Goal: Task Accomplishment & Management: Use online tool/utility

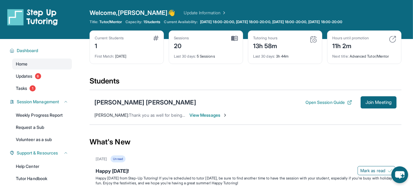
scroll to position [28, 0]
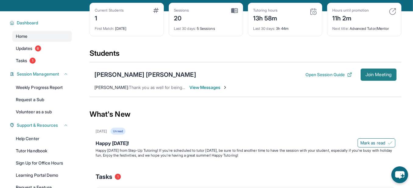
click at [382, 81] on button "Join Meeting" at bounding box center [379, 75] width 36 height 12
click at [131, 79] on div "[PERSON_NAME] [PERSON_NAME]" at bounding box center [145, 74] width 102 height 9
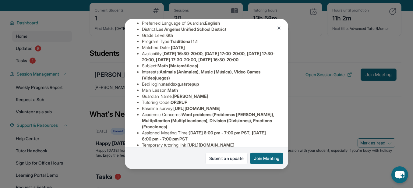
scroll to position [83, 0]
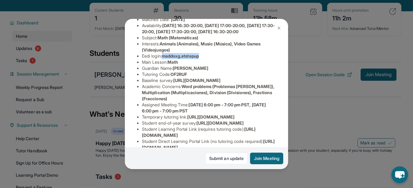
drag, startPoint x: 226, startPoint y: 101, endPoint x: 175, endPoint y: 102, distance: 50.2
click at [175, 59] on li "Eedi login : maddoxg.atstepup" at bounding box center [209, 56] width 134 height 6
copy span "maddoxg.atstepup"
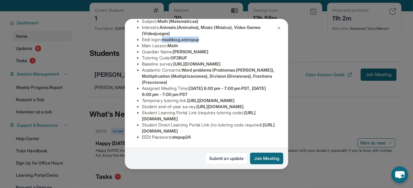
scroll to position [278, 0]
drag, startPoint x: 214, startPoint y: 124, endPoint x: 189, endPoint y: 127, distance: 25.8
click at [189, 134] on li "EEDI Password : stepup24" at bounding box center [209, 137] width 134 height 6
copy span "stepup24"
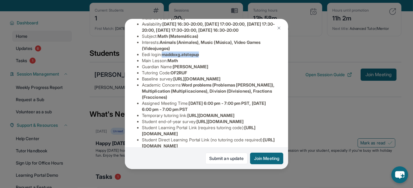
drag, startPoint x: 224, startPoint y: 97, endPoint x: 176, endPoint y: 101, distance: 48.3
click at [176, 58] on li "Eedi login : maddoxg.atstepup" at bounding box center [209, 54] width 134 height 6
copy span "maddoxg.atstepup"
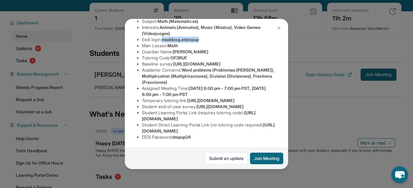
scroll to position [278, 0]
drag, startPoint x: 212, startPoint y: 128, endPoint x: 189, endPoint y: 130, distance: 23.2
click at [189, 130] on div "Student Information [URL][DOMAIN_NAME] Preferred Language of Guardian: English …" at bounding box center [206, 48] width 139 height 193
copy span "stepup24"
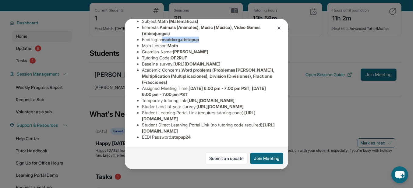
drag, startPoint x: 224, startPoint y: 41, endPoint x: 175, endPoint y: 44, distance: 49.1
click at [175, 43] on li "Eedi login : maddoxg.atstepup" at bounding box center [209, 40] width 134 height 6
copy span "maddoxg.atstepup"
drag, startPoint x: 215, startPoint y: 125, endPoint x: 188, endPoint y: 126, distance: 26.3
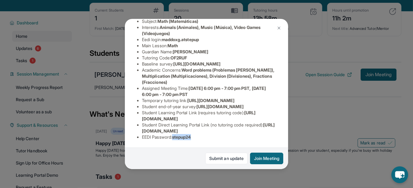
click at [188, 134] on li "EEDI Password : stepup24" at bounding box center [209, 137] width 134 height 6
copy span "stepup24"
